Goal: Find specific page/section: Find specific page/section

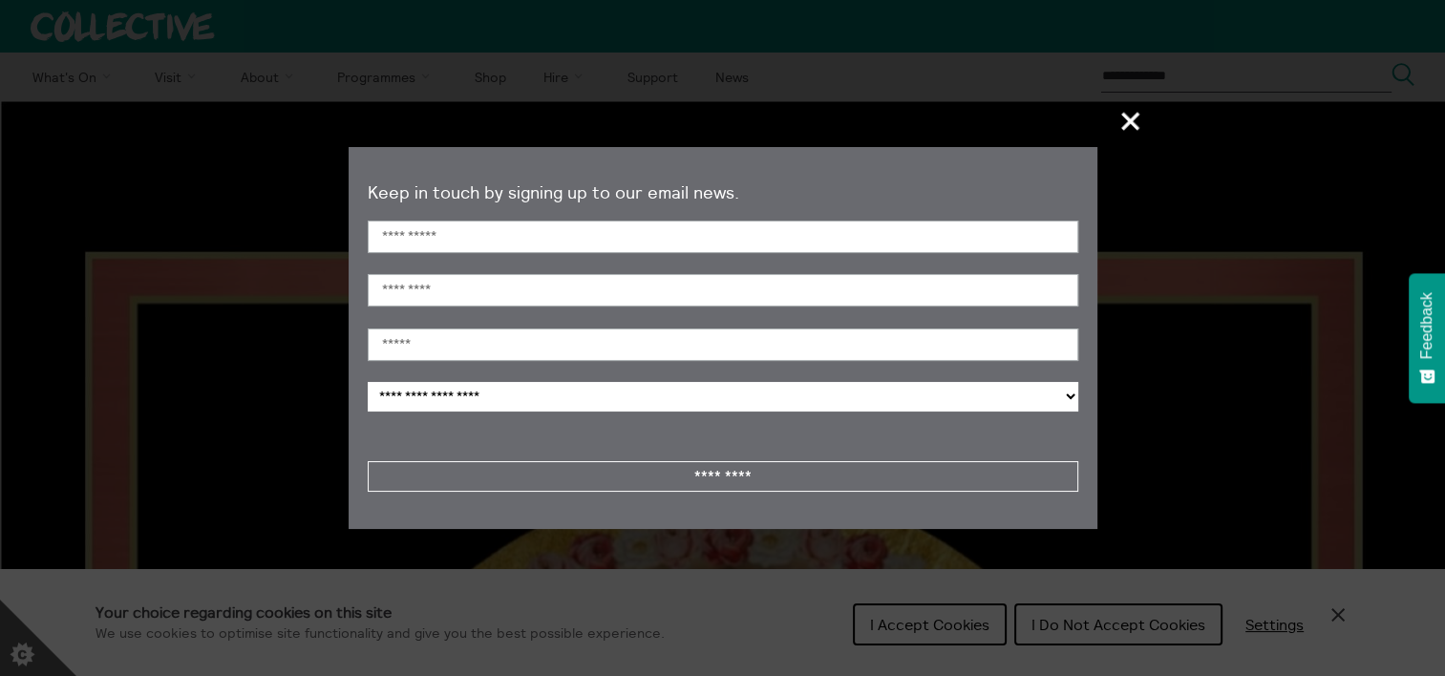
click at [1120, 115] on span "+" at bounding box center [1131, 121] width 56 height 56
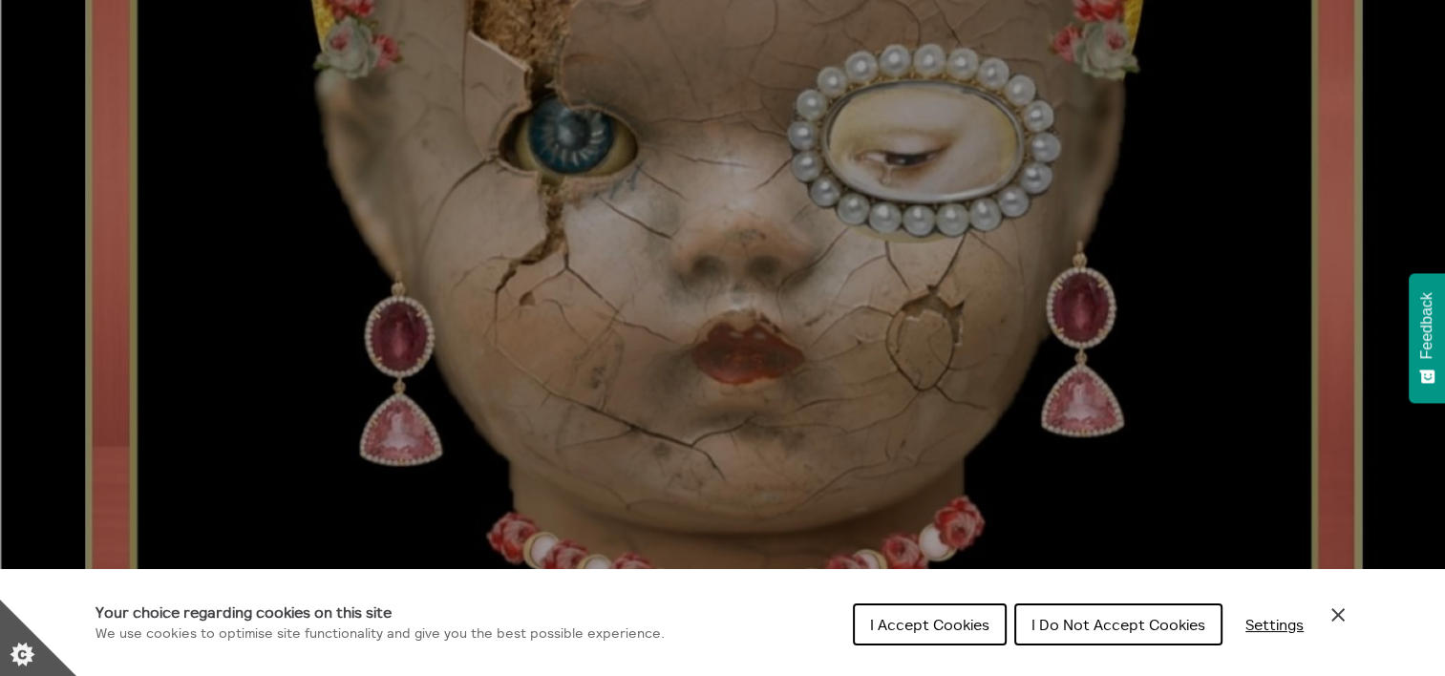
scroll to position [982, 0]
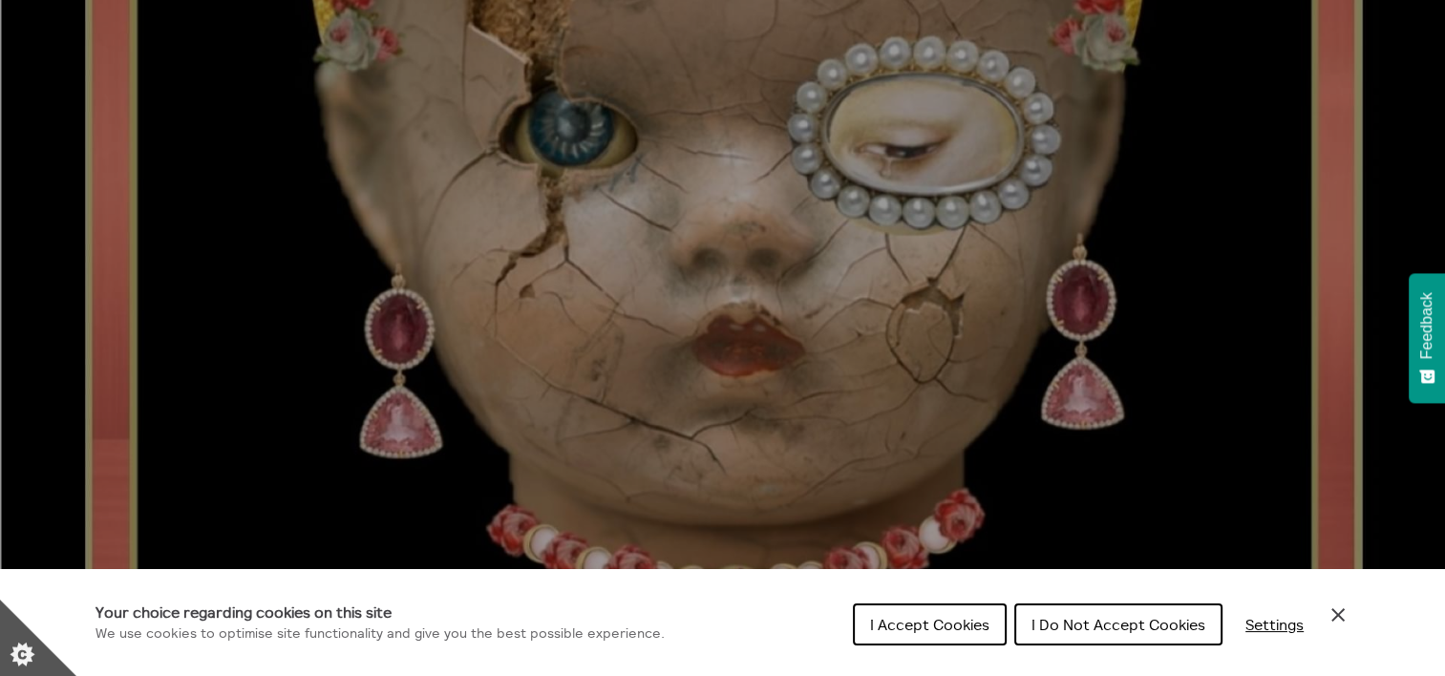
click at [887, 611] on button "I Accept Cookies" at bounding box center [930, 625] width 154 height 42
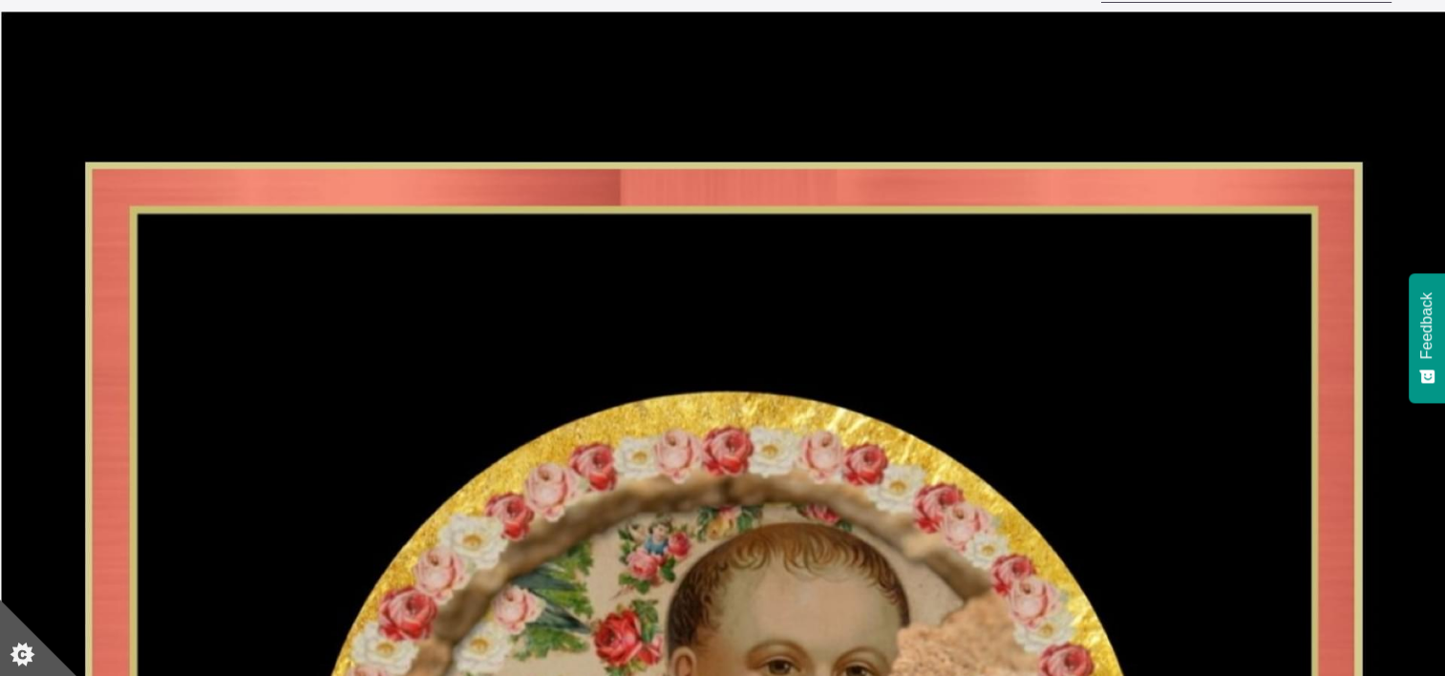
scroll to position [0, 0]
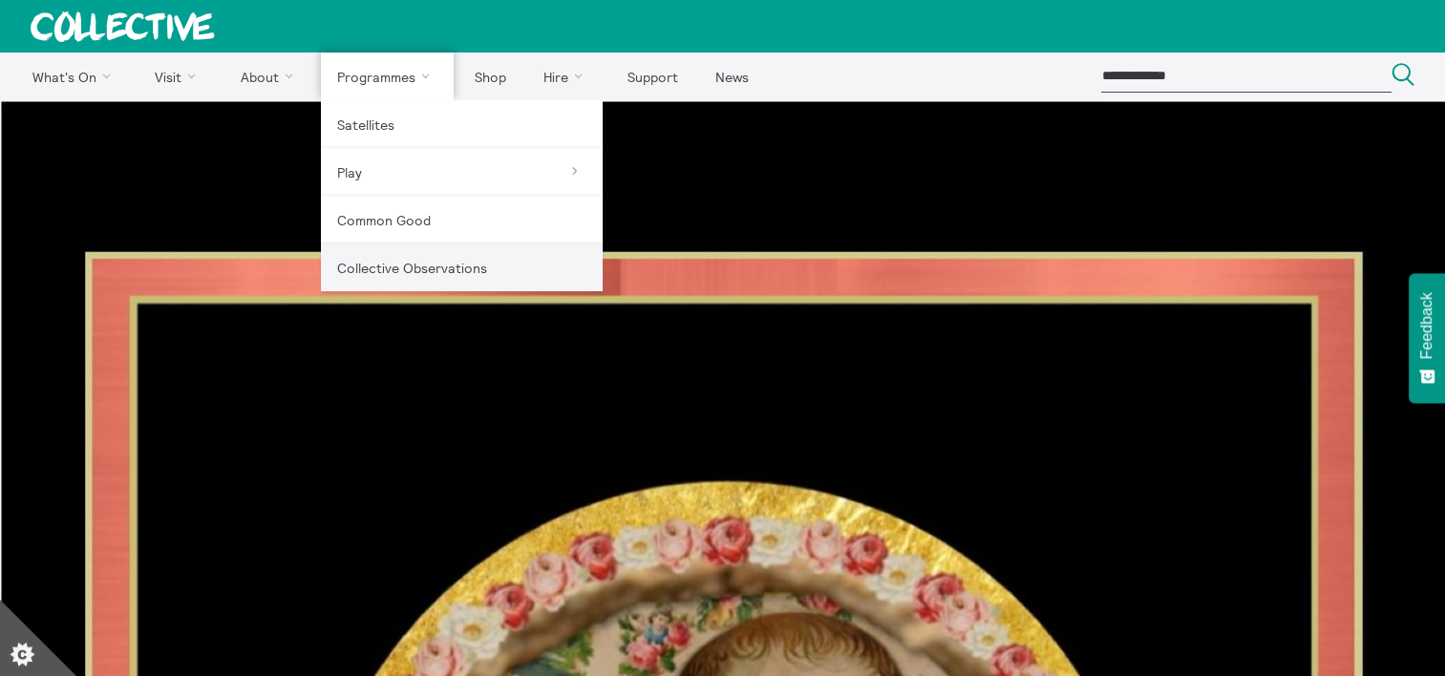
click at [380, 259] on link "Collective Observations" at bounding box center [462, 268] width 282 height 48
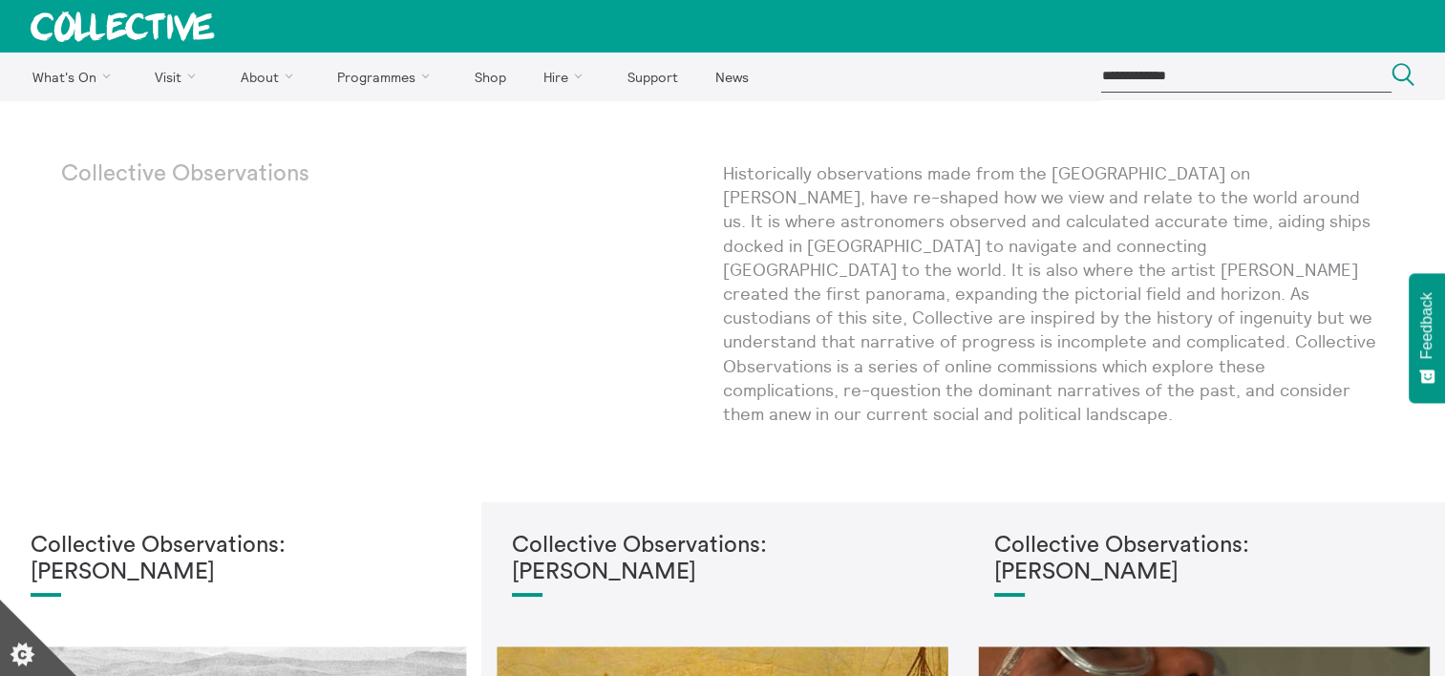
click at [100, 22] on icon at bounding box center [123, 26] width 184 height 31
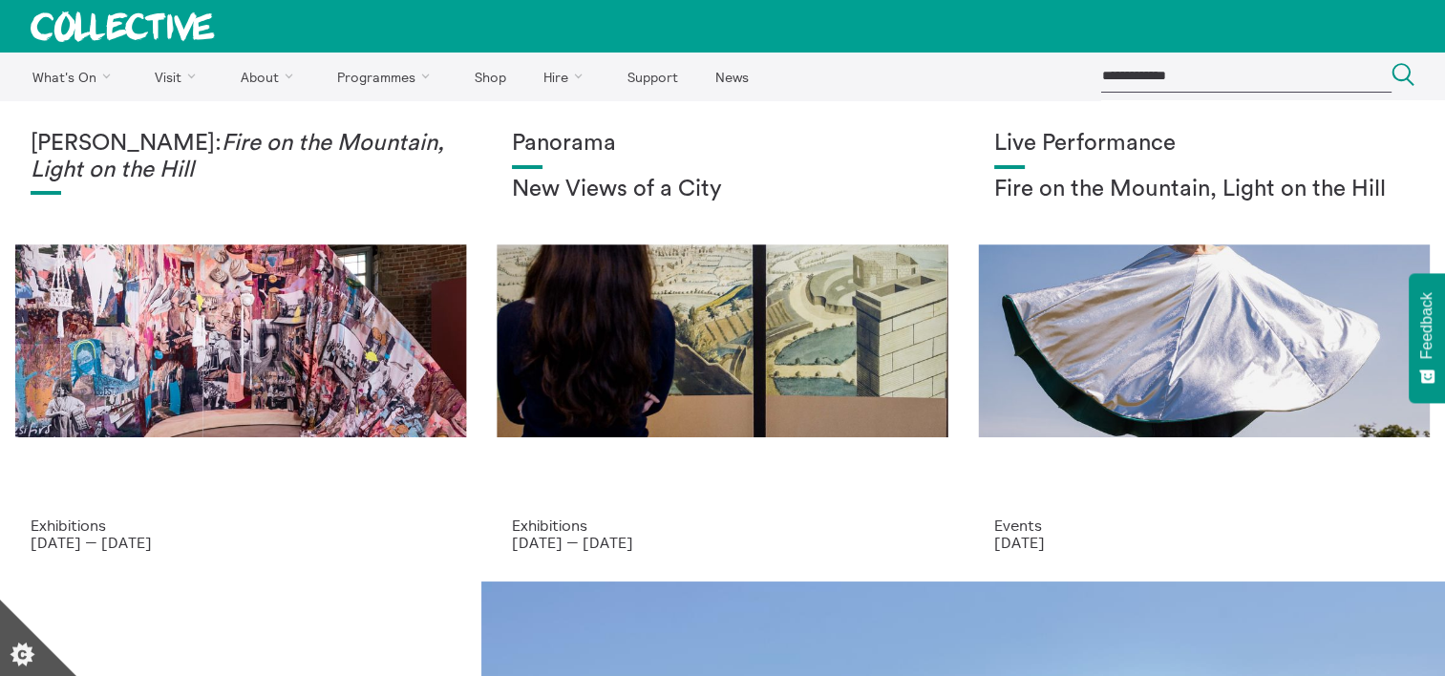
click at [1123, 71] on input "search" at bounding box center [1245, 76] width 291 height 32
type input "*"
type input "**********"
click at [1392, 63] on button "Search Close" at bounding box center [1403, 76] width 23 height 26
click at [176, 18] on icon at bounding box center [122, 26] width 182 height 30
